Goal: Information Seeking & Learning: Learn about a topic

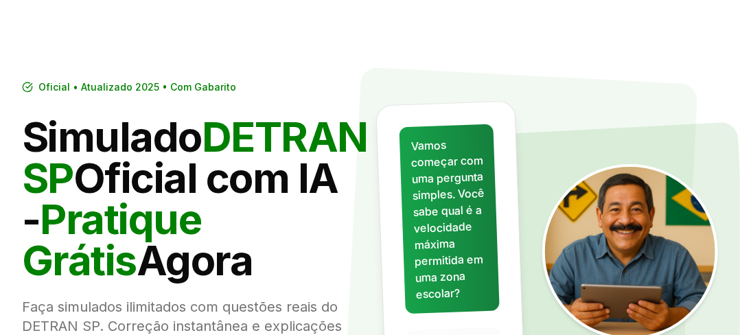
scroll to position [55, 0]
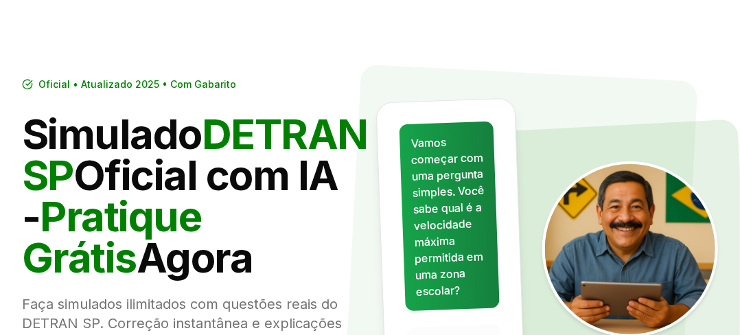
click at [327, 174] on h1 "Simulado DETRAN SP Oficial com IA - Pratique Grátis Agora" at bounding box center [190, 195] width 337 height 165
click at [324, 244] on h1 "Simulado DETRAN SP Oficial com IA - Pratique Grátis Agora" at bounding box center [190, 195] width 337 height 165
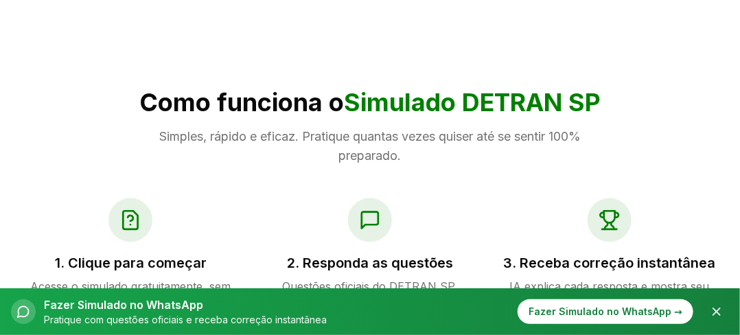
scroll to position [604, 0]
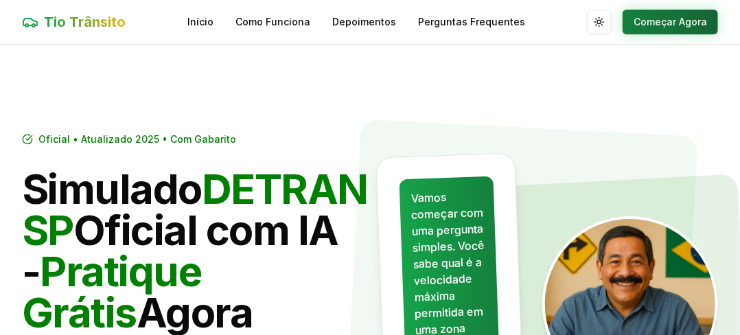
click at [697, 25] on button "Começar Agora" at bounding box center [669, 22] width 95 height 25
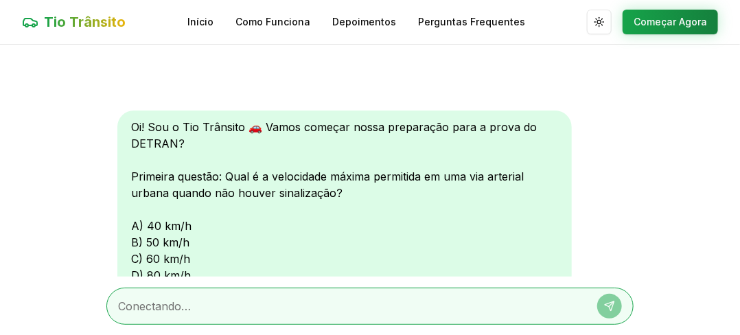
scroll to position [61, 0]
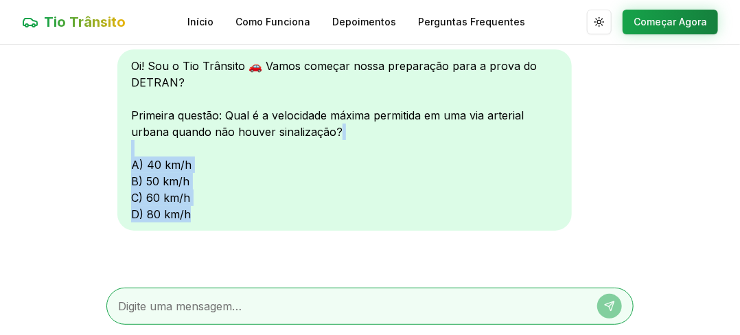
drag, startPoint x: 252, startPoint y: 139, endPoint x: 307, endPoint y: 261, distance: 133.3
click at [307, 261] on div "Oi! Sou o Tio Trânsito 🚗 Vamos começar nossa preparação para a prova do DETRAN?…" at bounding box center [369, 161] width 527 height 232
